Goal: Information Seeking & Learning: Learn about a topic

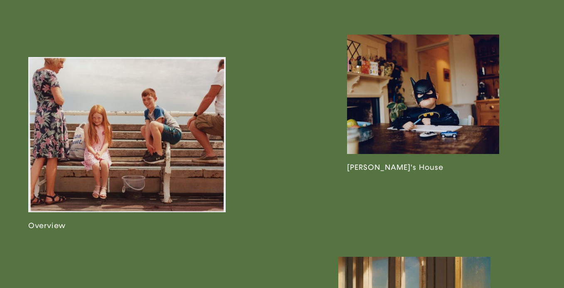
scroll to position [435, 0]
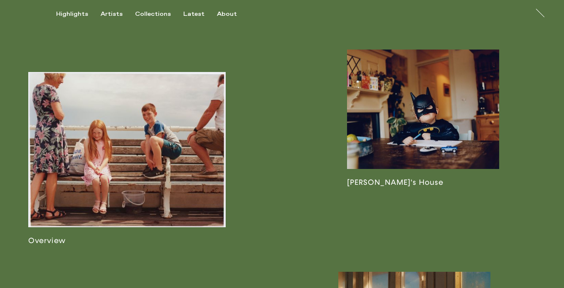
click at [151, 189] on link at bounding box center [127, 158] width 198 height 173
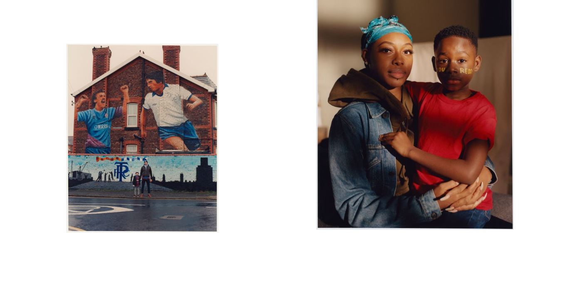
scroll to position [80, 0]
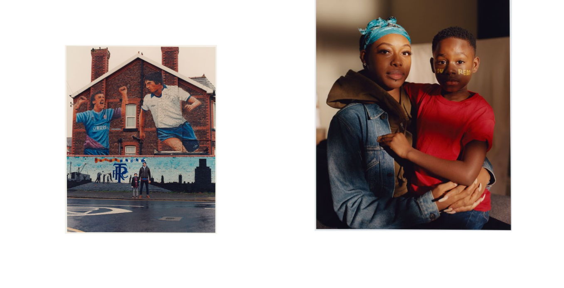
click at [445, 153] on img "button" at bounding box center [414, 107] width 198 height 245
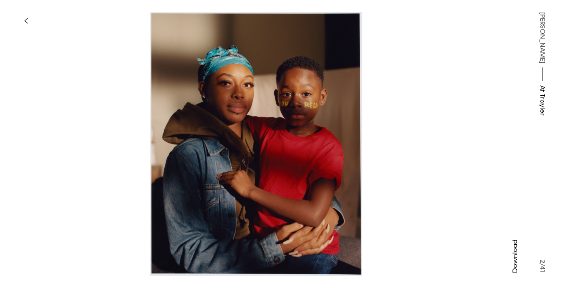
drag, startPoint x: 250, startPoint y: 125, endPoint x: 202, endPoint y: 121, distance: 48.0
click at [202, 121] on img at bounding box center [256, 144] width 386 height 264
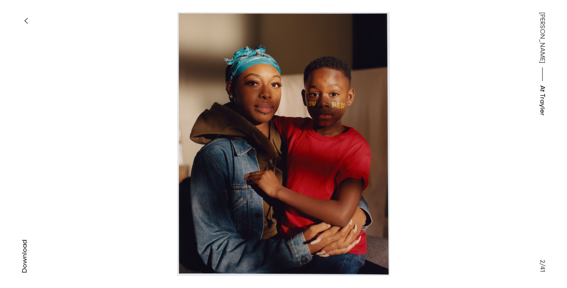
click at [280, 175] on img at bounding box center [284, 144] width 386 height 264
click at [25, 21] on icon "button" at bounding box center [26, 20] width 4 height 7
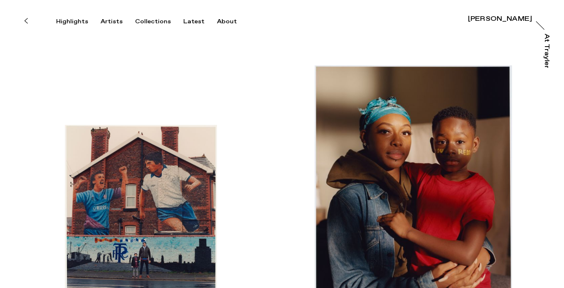
scroll to position [1, 0]
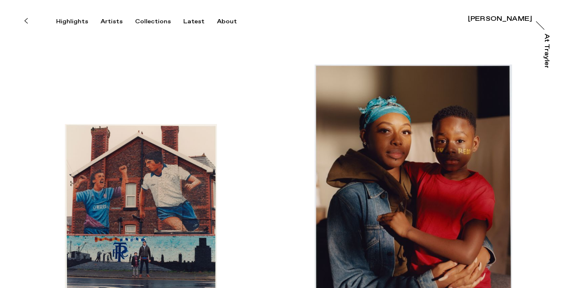
click at [491, 22] on div "[PERSON_NAME]" at bounding box center [500, 19] width 64 height 7
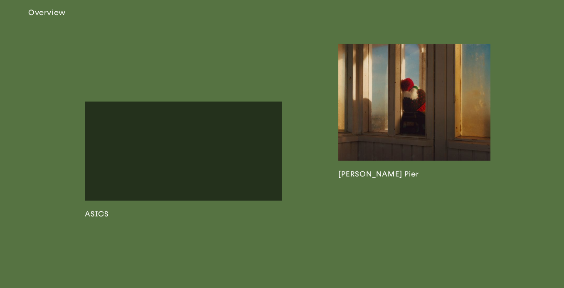
scroll to position [678, 0]
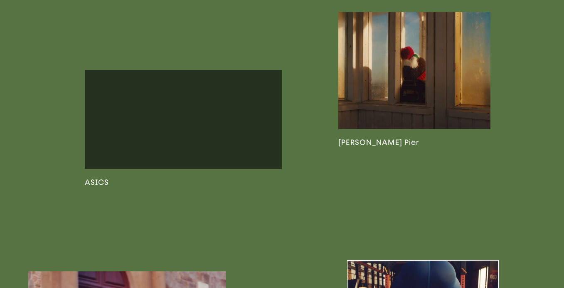
click at [201, 164] on link at bounding box center [184, 128] width 198 height 116
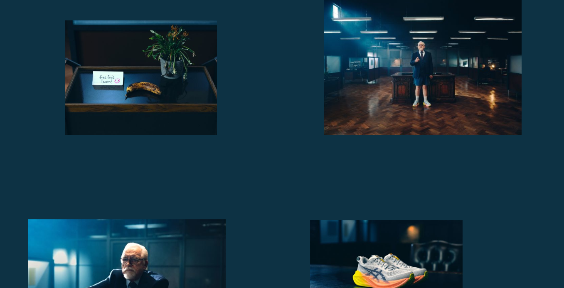
scroll to position [987, 0]
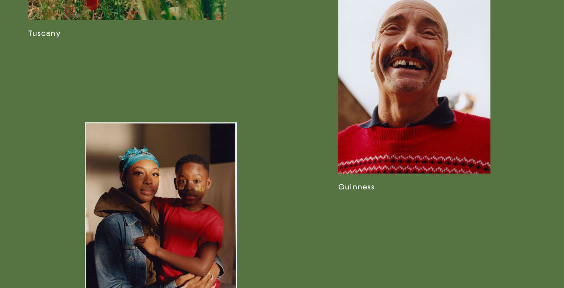
scroll to position [1185, 0]
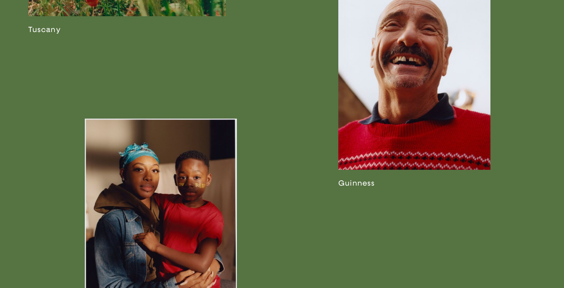
click at [420, 142] on link at bounding box center [415, 84] width 152 height 207
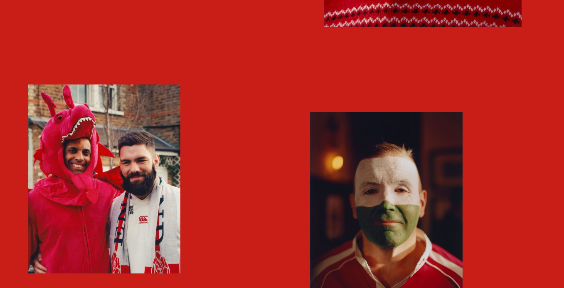
scroll to position [786, 0]
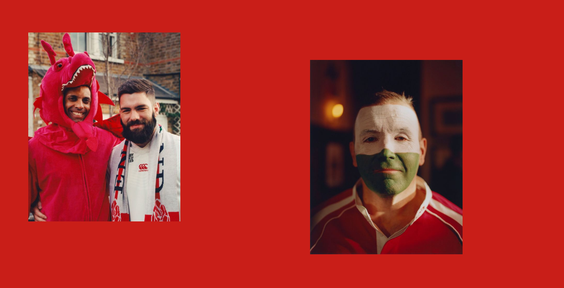
click at [252, 168] on div at bounding box center [141, 103] width 282 height 781
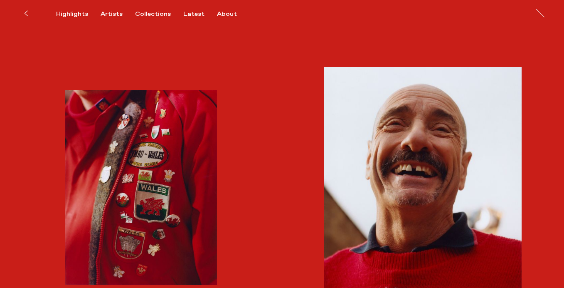
scroll to position [448, 0]
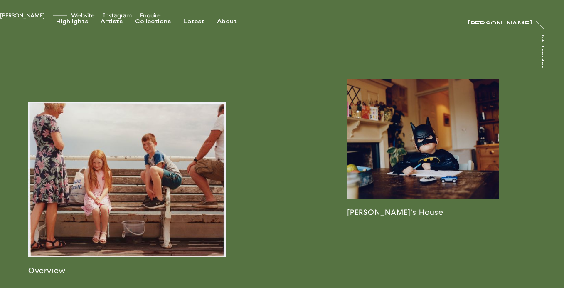
scroll to position [478, 0]
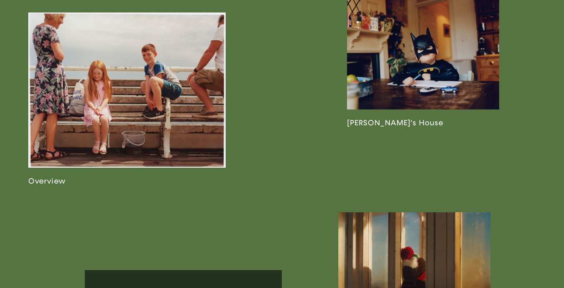
click at [133, 159] on link at bounding box center [127, 98] width 198 height 173
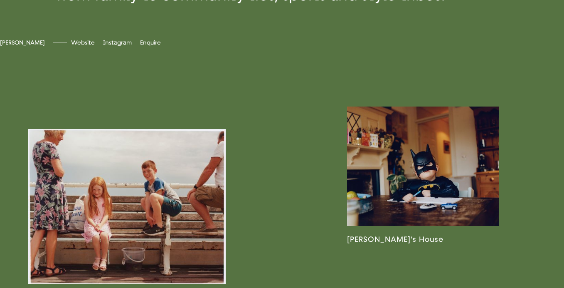
scroll to position [362, 0]
click at [430, 203] on link at bounding box center [423, 174] width 152 height 137
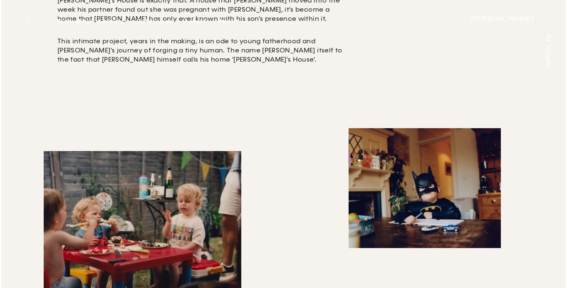
scroll to position [378, 0]
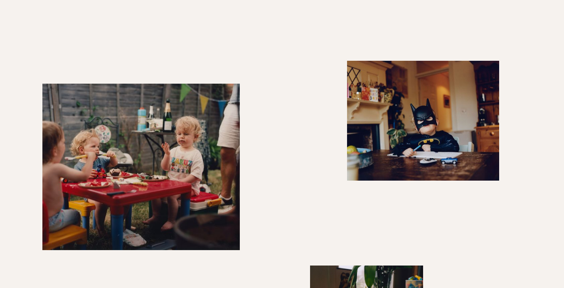
click at [444, 146] on img "button" at bounding box center [423, 120] width 152 height 119
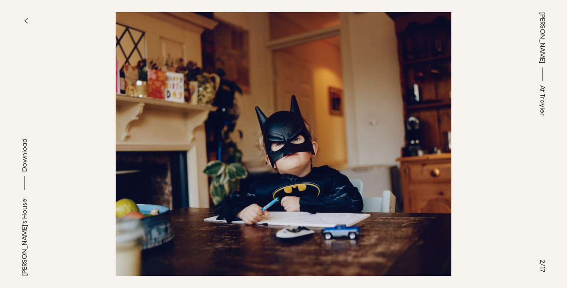
click at [23, 12] on button "button" at bounding box center [26, 21] width 18 height 18
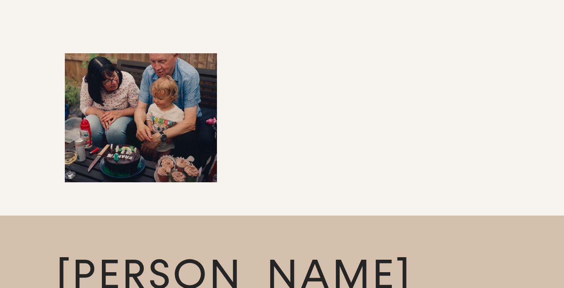
scroll to position [2252, 0]
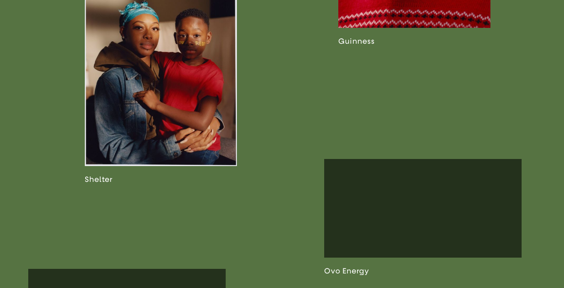
scroll to position [1413, 0]
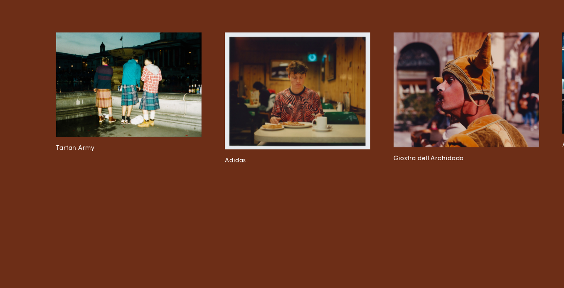
scroll to position [2354, 0]
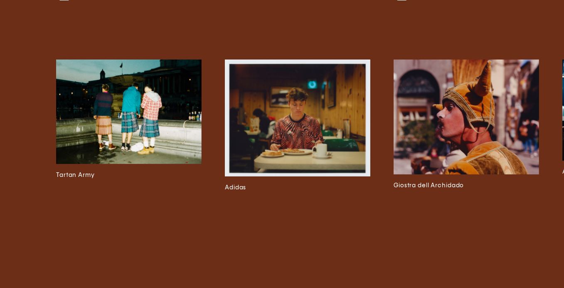
click at [133, 127] on img at bounding box center [129, 111] width 146 height 104
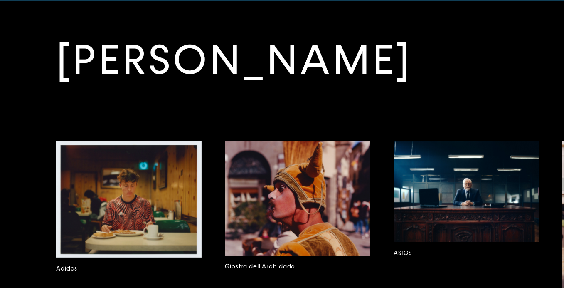
scroll to position [1833, 0]
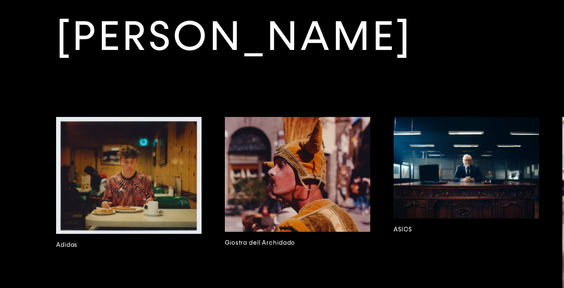
click at [141, 198] on img at bounding box center [129, 175] width 146 height 117
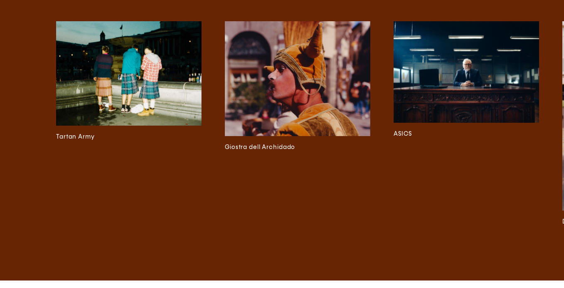
scroll to position [2542, 0]
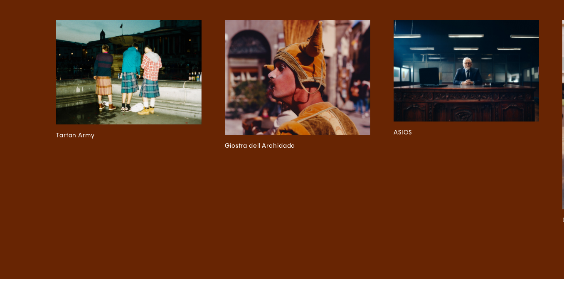
click at [311, 90] on img at bounding box center [298, 77] width 146 height 115
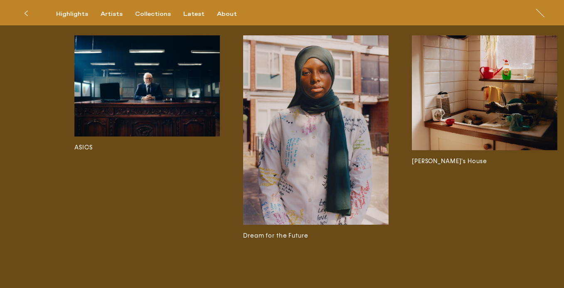
scroll to position [2409, 0]
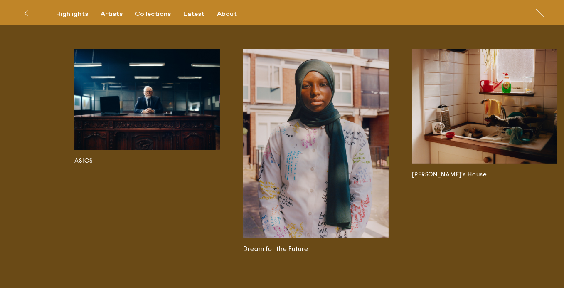
click at [350, 130] on img at bounding box center [316, 143] width 146 height 189
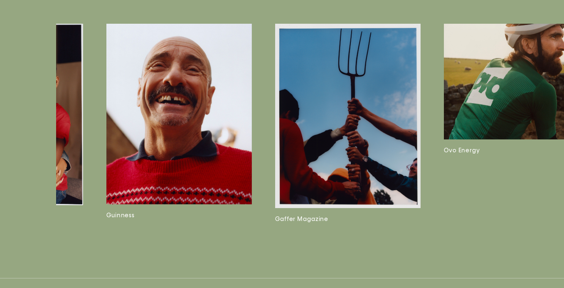
scroll to position [0, 964]
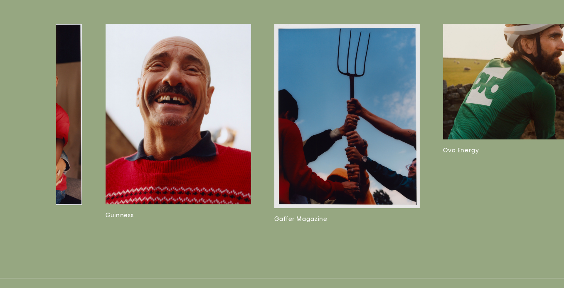
click at [334, 146] on img at bounding box center [347, 116] width 146 height 184
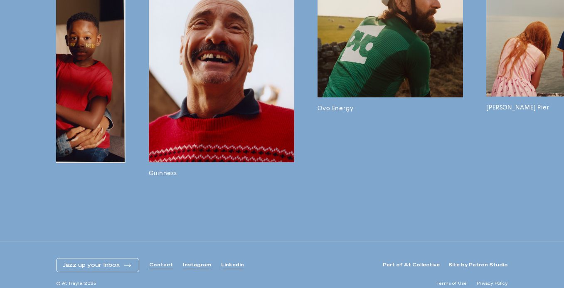
scroll to position [0, 1093]
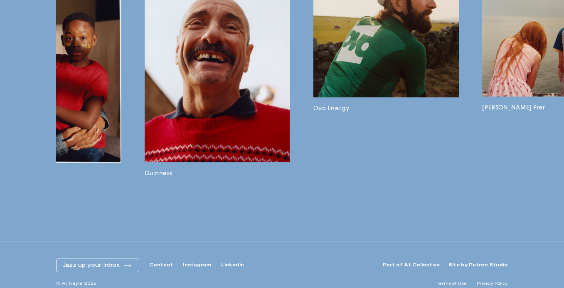
click at [414, 46] on img at bounding box center [387, 39] width 146 height 115
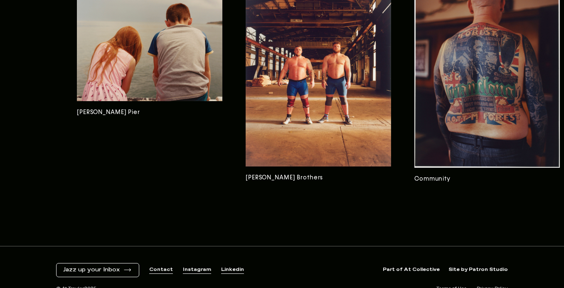
scroll to position [0, 1518]
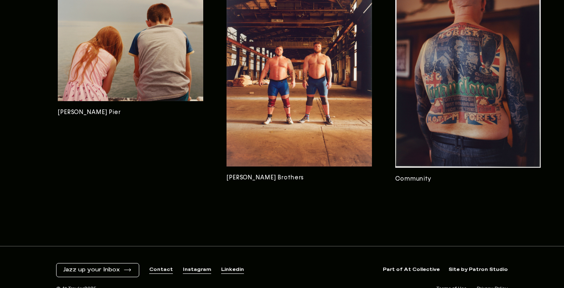
click at [297, 87] on img at bounding box center [300, 77] width 146 height 180
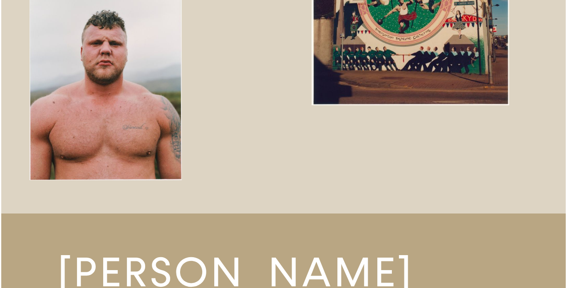
scroll to position [2108, 0]
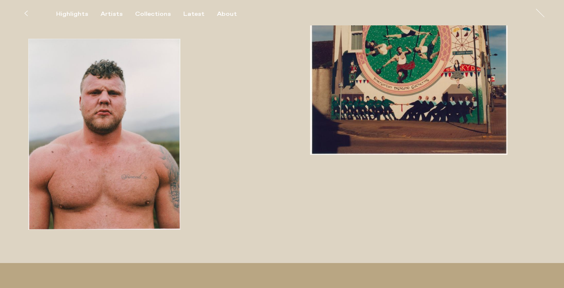
click at [127, 139] on img "button" at bounding box center [104, 134] width 152 height 191
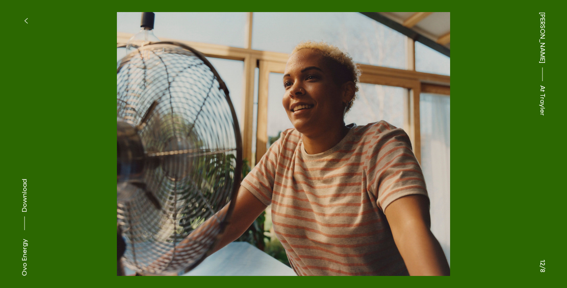
click at [521, 253] on div "[PERSON_NAME] At [PERSON_NAME]" at bounding box center [542, 144] width 49 height 288
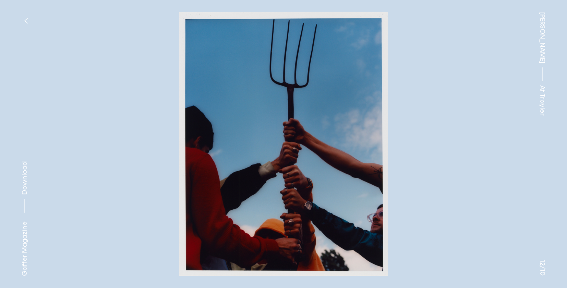
click at [474, 67] on button at bounding box center [426, 72] width 284 height 144
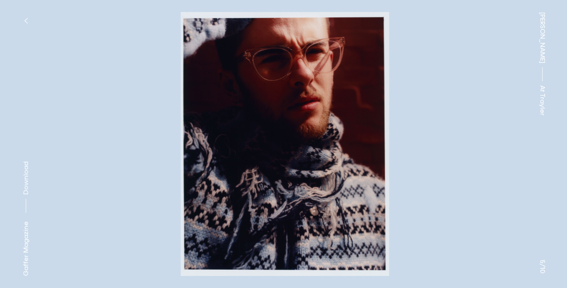
click at [539, 38] on span "[PERSON_NAME]" at bounding box center [542, 37] width 10 height 51
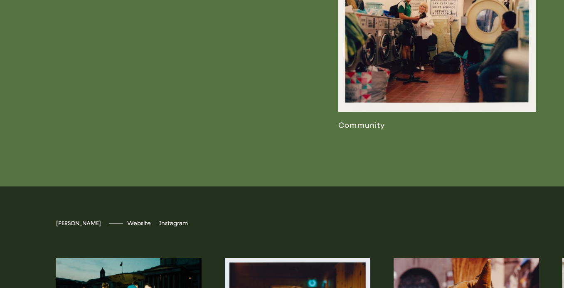
scroll to position [1751, 0]
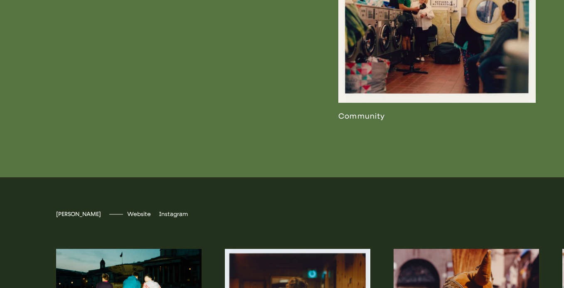
click at [428, 79] on link at bounding box center [438, 28] width 198 height 185
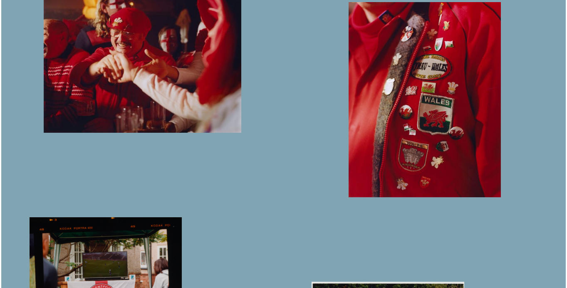
scroll to position [1385, 0]
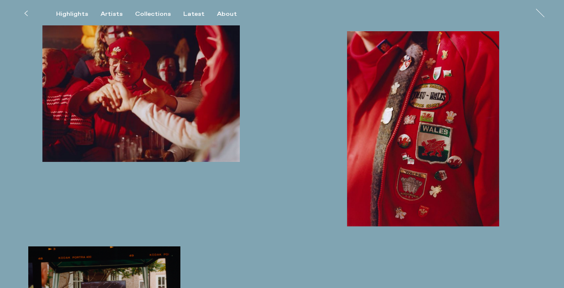
click at [435, 187] on img "button" at bounding box center [423, 128] width 152 height 195
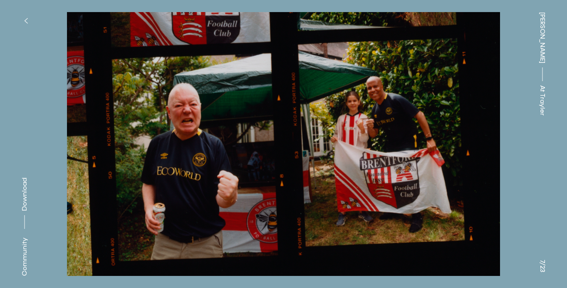
click at [544, 24] on span "[PERSON_NAME]" at bounding box center [542, 37] width 10 height 51
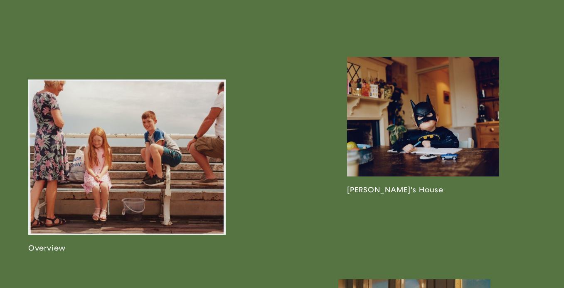
scroll to position [418, 0]
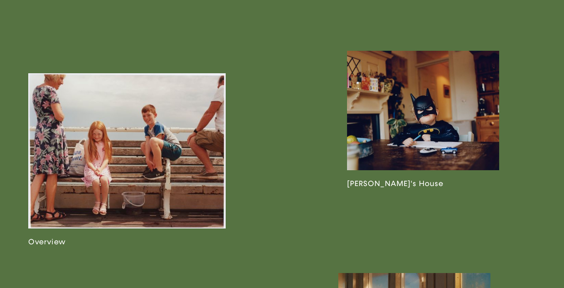
click at [109, 179] on link at bounding box center [127, 159] width 198 height 173
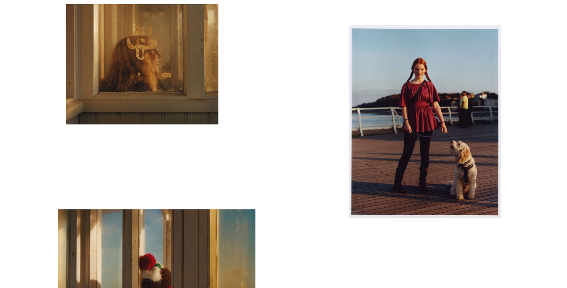
scroll to position [695, 0]
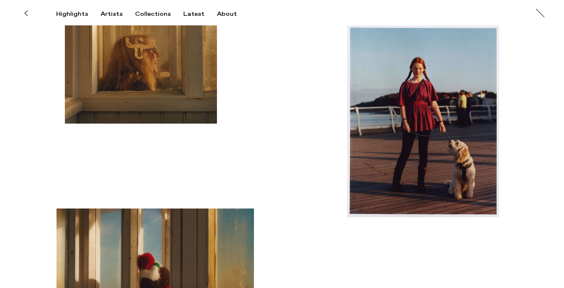
click at [143, 78] on img "button" at bounding box center [141, 63] width 152 height 120
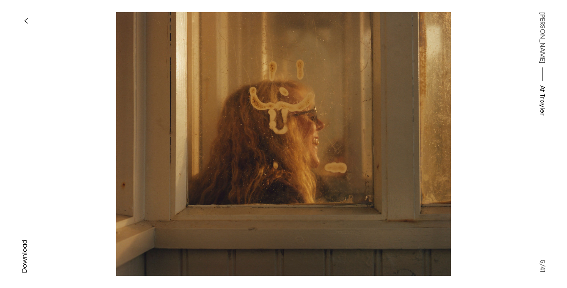
click at [541, 63] on span "[PERSON_NAME]" at bounding box center [542, 37] width 10 height 51
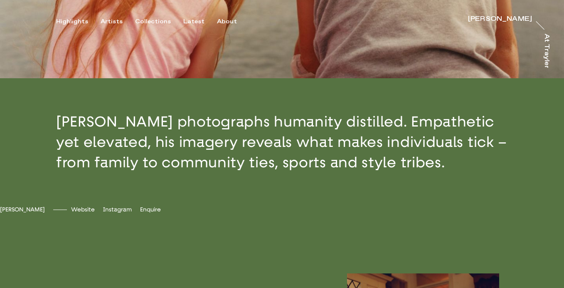
scroll to position [369, 0]
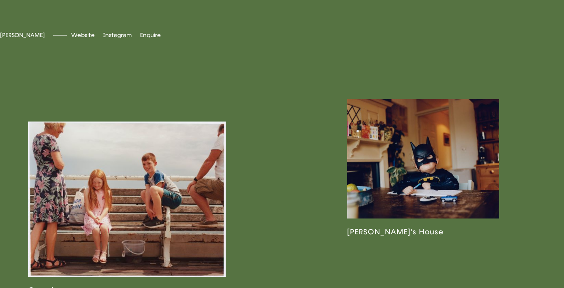
click at [109, 222] on link at bounding box center [127, 207] width 198 height 173
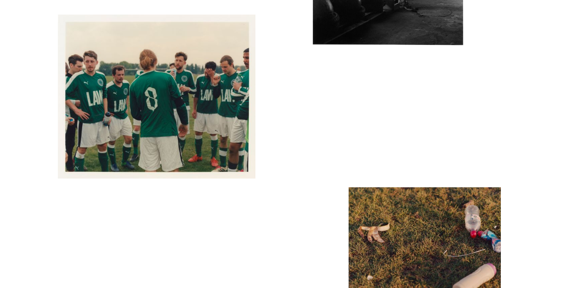
scroll to position [2847, 0]
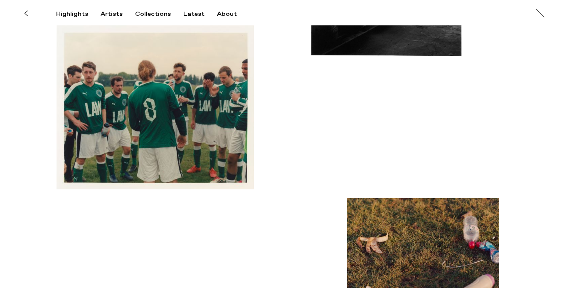
click at [163, 116] on img "button" at bounding box center [156, 106] width 198 height 163
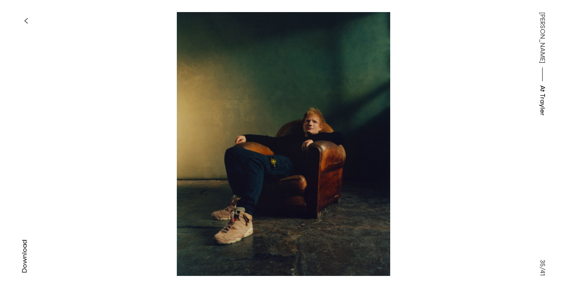
drag, startPoint x: 239, startPoint y: 84, endPoint x: 279, endPoint y: 0, distance: 93.2
click at [0, 0] on div "Download Download Download Download Download Download Download Download Downloa…" at bounding box center [259, 144] width 518 height 288
